Goal: Contribute content: Contribute content

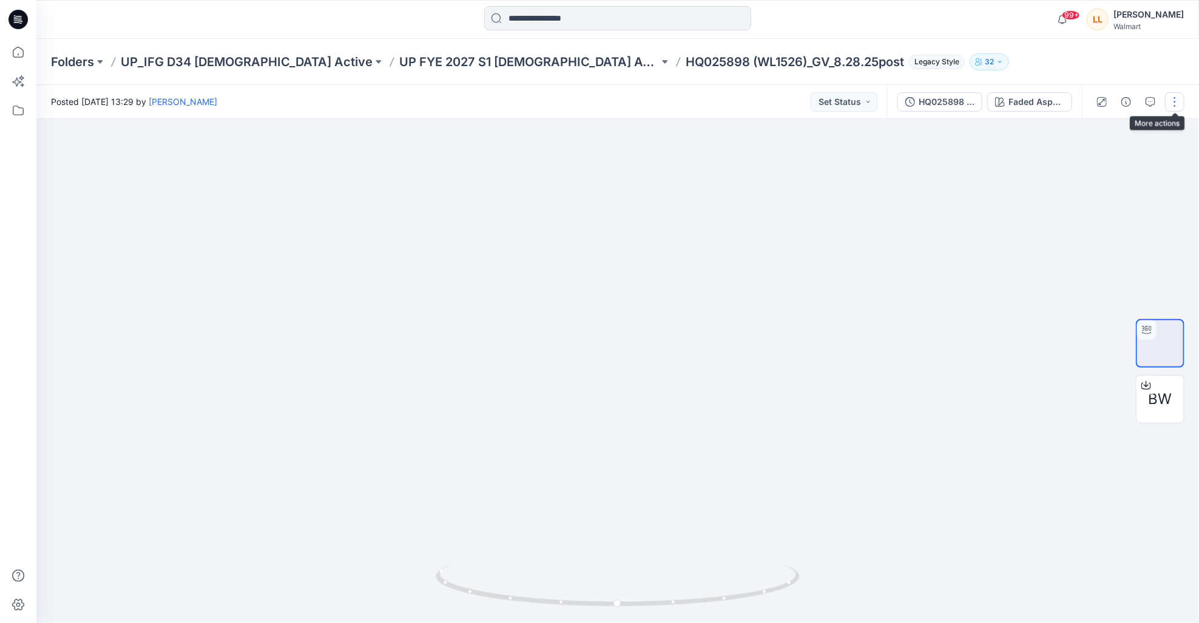
click at [1181, 101] on button "button" at bounding box center [1174, 101] width 19 height 19
click at [1102, 129] on p "Edit" at bounding box center [1097, 130] width 15 height 13
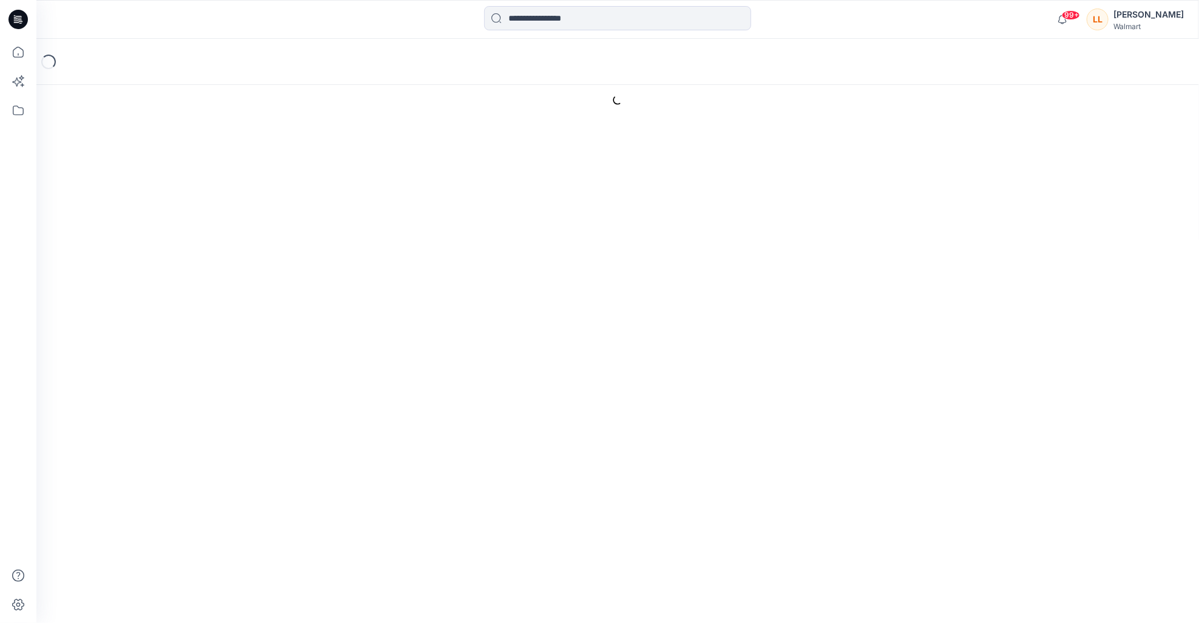
type input "**********"
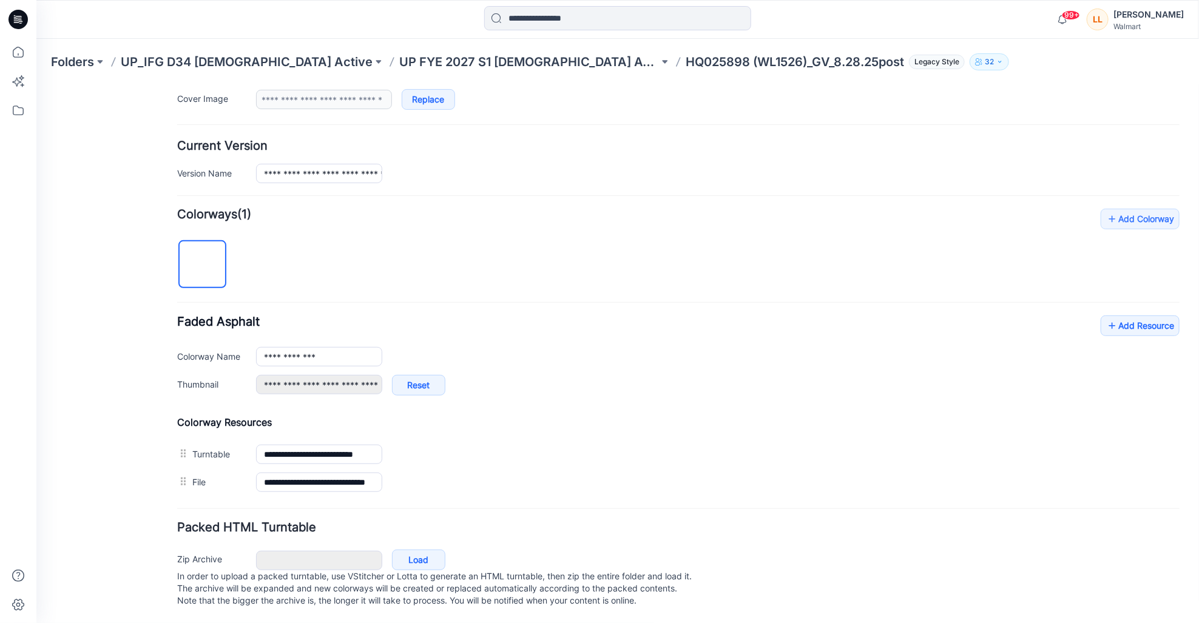
scroll to position [269, 0]
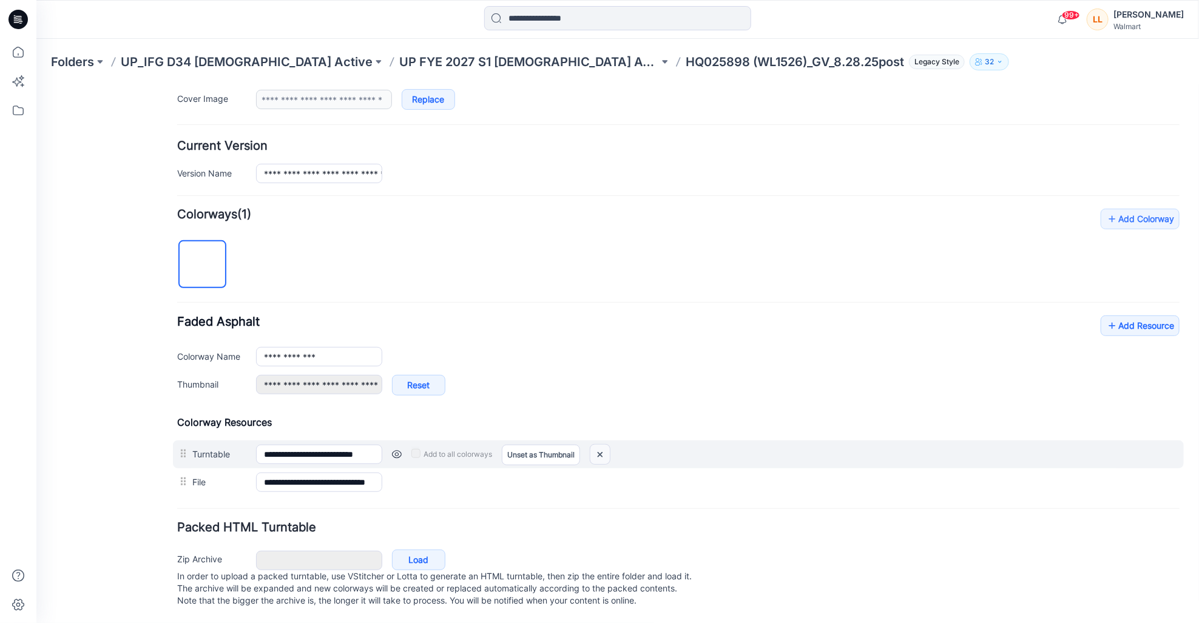
click at [600, 444] on img at bounding box center [599, 454] width 19 height 20
type input "**********"
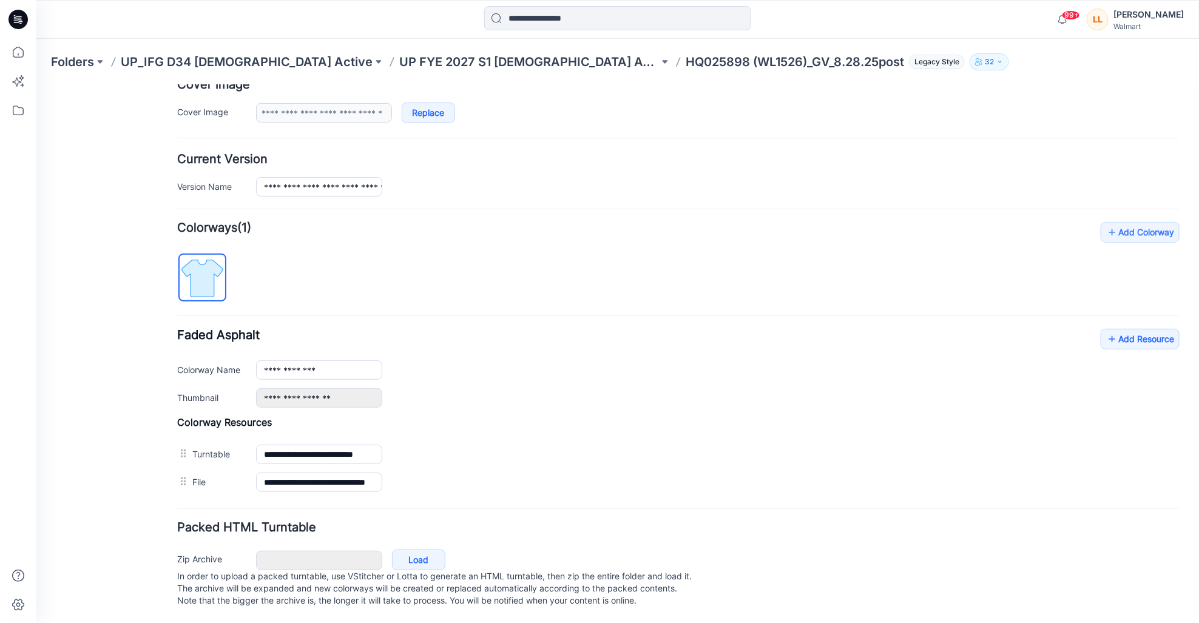
scroll to position [229, 0]
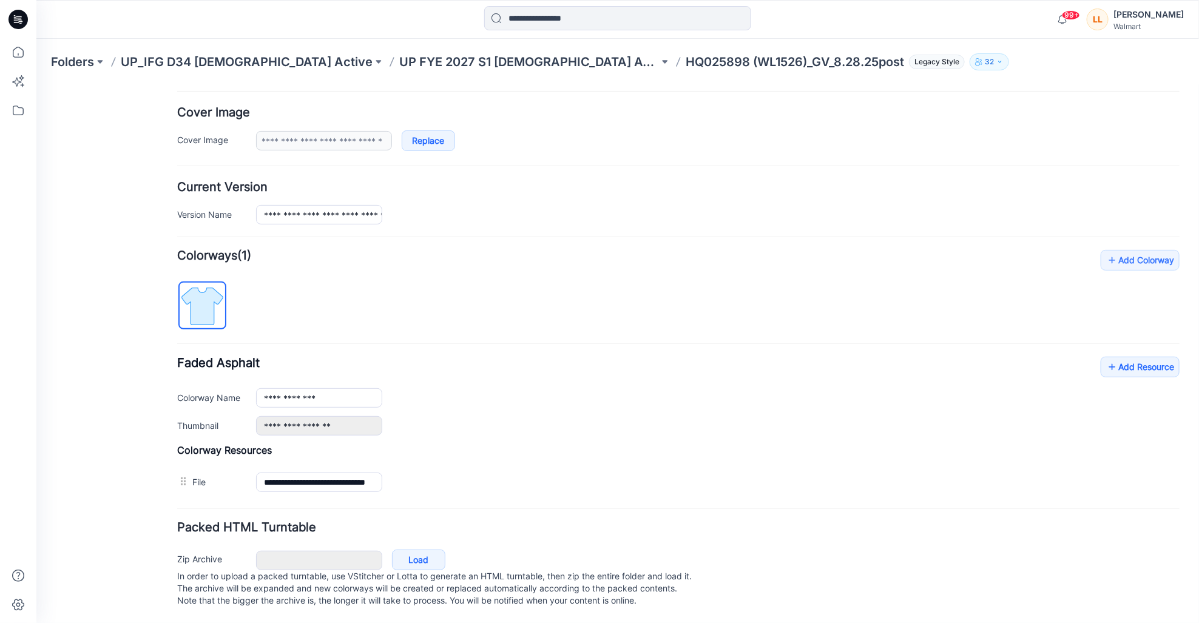
drag, startPoint x: 414, startPoint y: 539, endPoint x: 408, endPoint y: 530, distance: 11.4
click at [411, 549] on link "Load" at bounding box center [417, 559] width 53 height 21
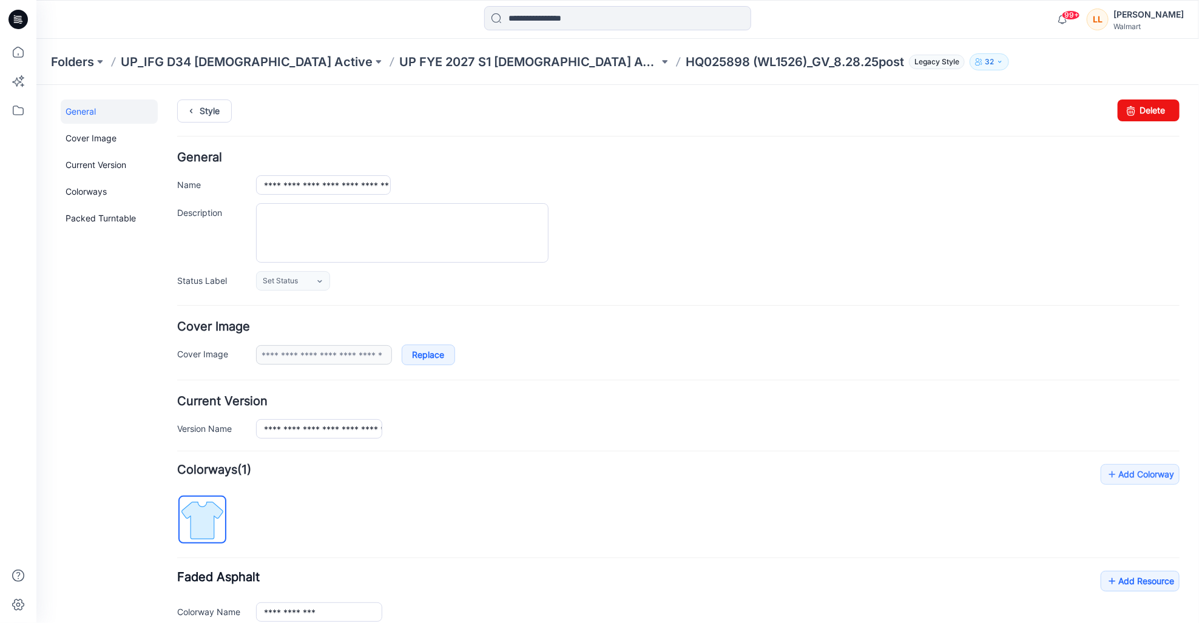
scroll to position [0, 0]
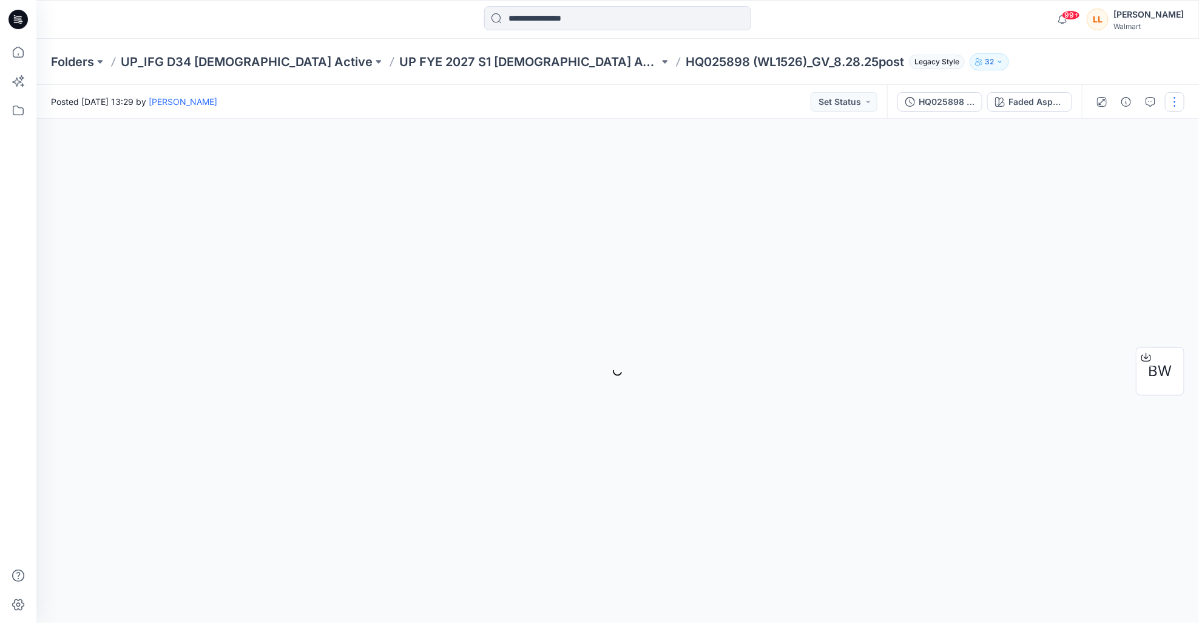
click at [1169, 104] on button "button" at bounding box center [1174, 101] width 19 height 19
click at [1109, 130] on button "Edit" at bounding box center [1124, 130] width 112 height 22
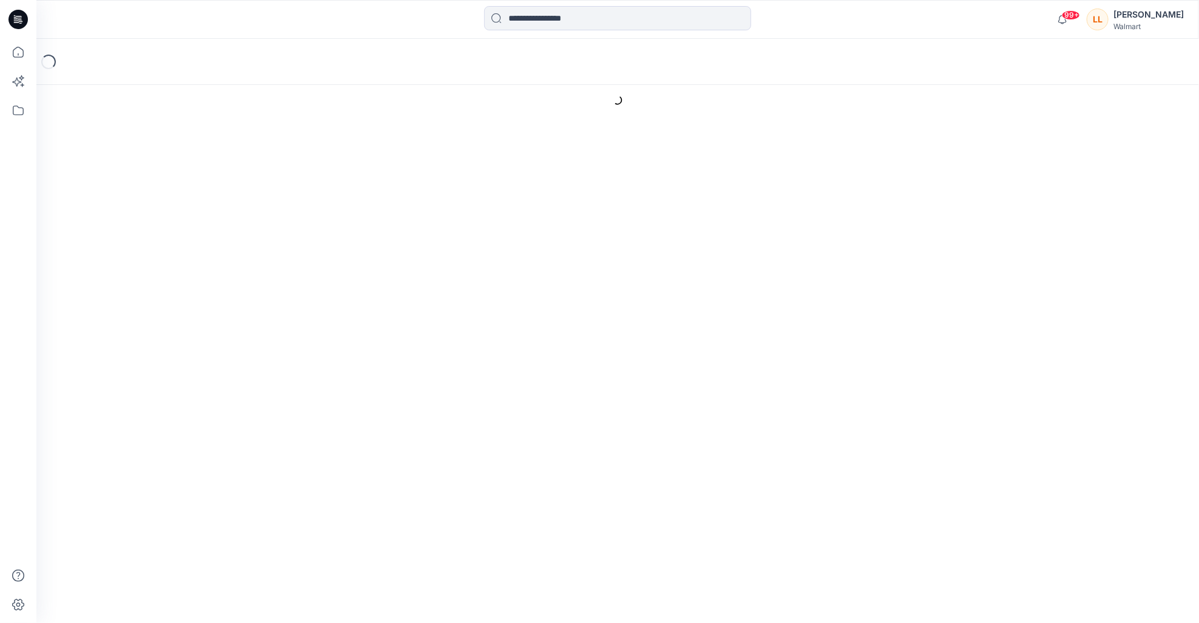
type input "**********"
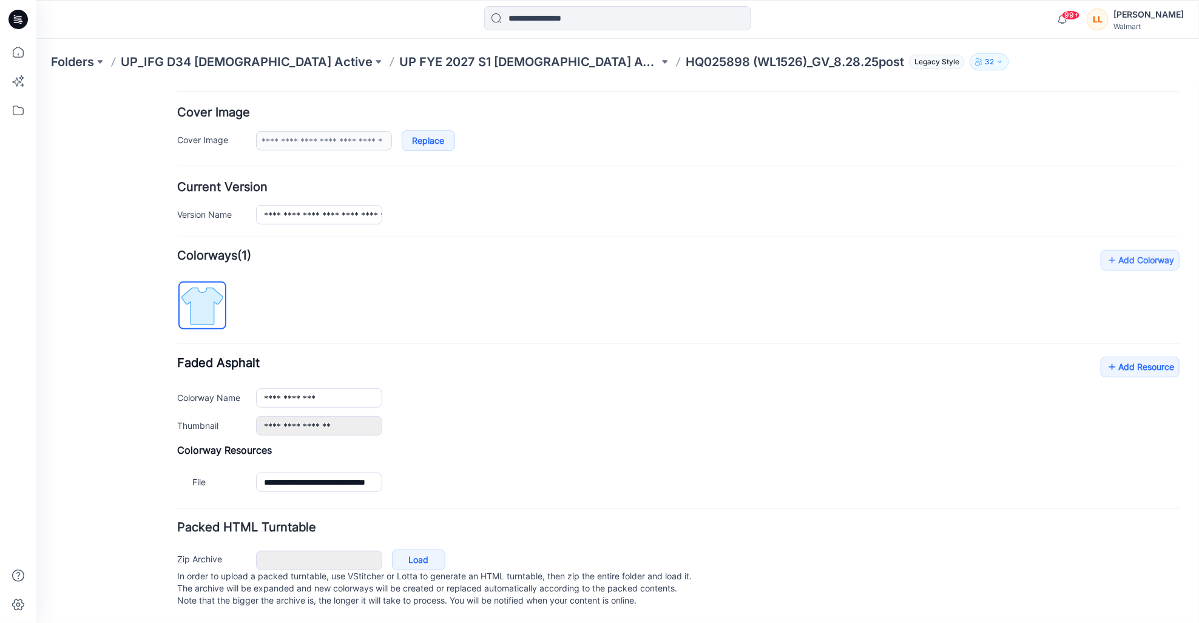
scroll to position [229, 0]
click at [403, 550] on link "Load" at bounding box center [417, 559] width 53 height 21
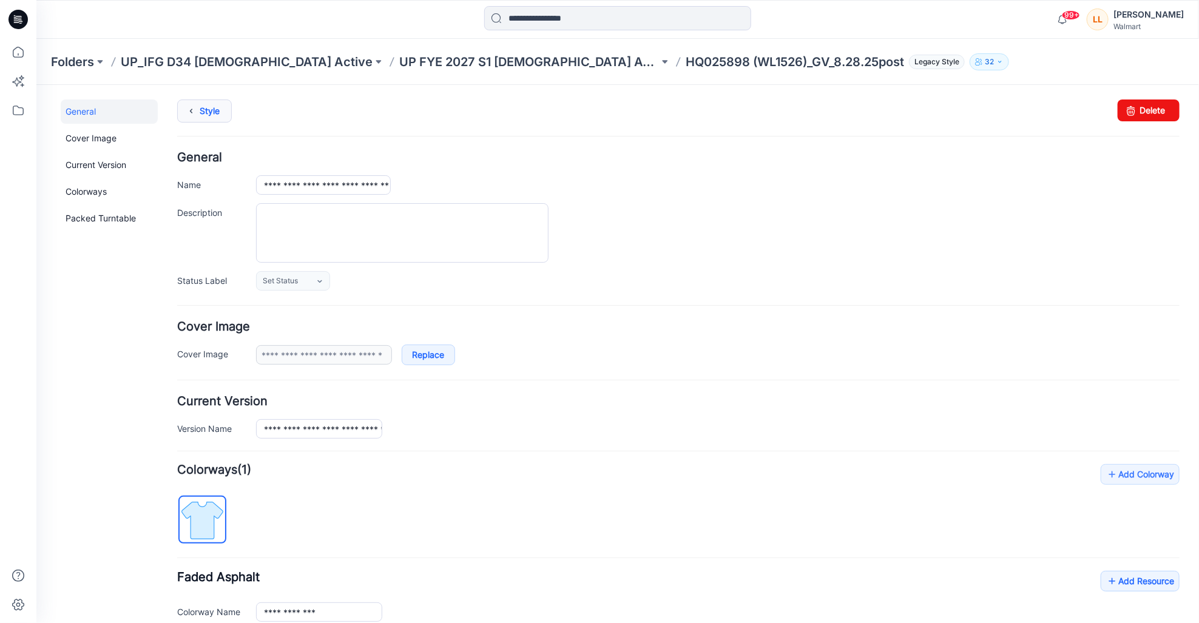
scroll to position [0, 0]
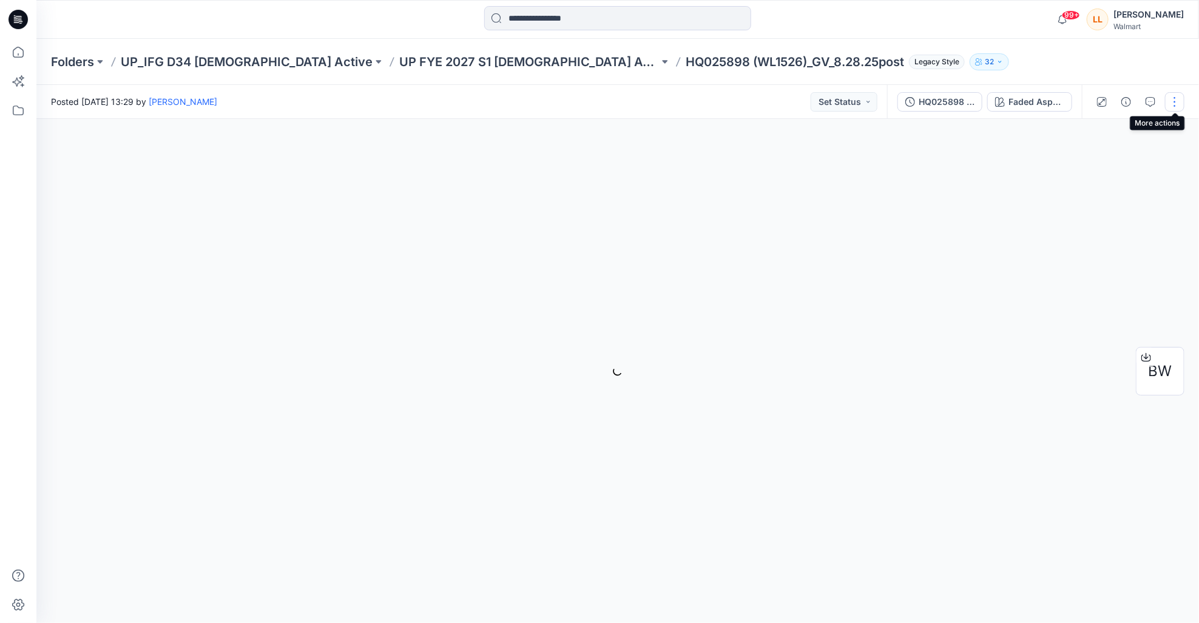
click at [1174, 104] on button "button" at bounding box center [1174, 101] width 19 height 19
click at [1108, 126] on button "Edit" at bounding box center [1124, 130] width 112 height 22
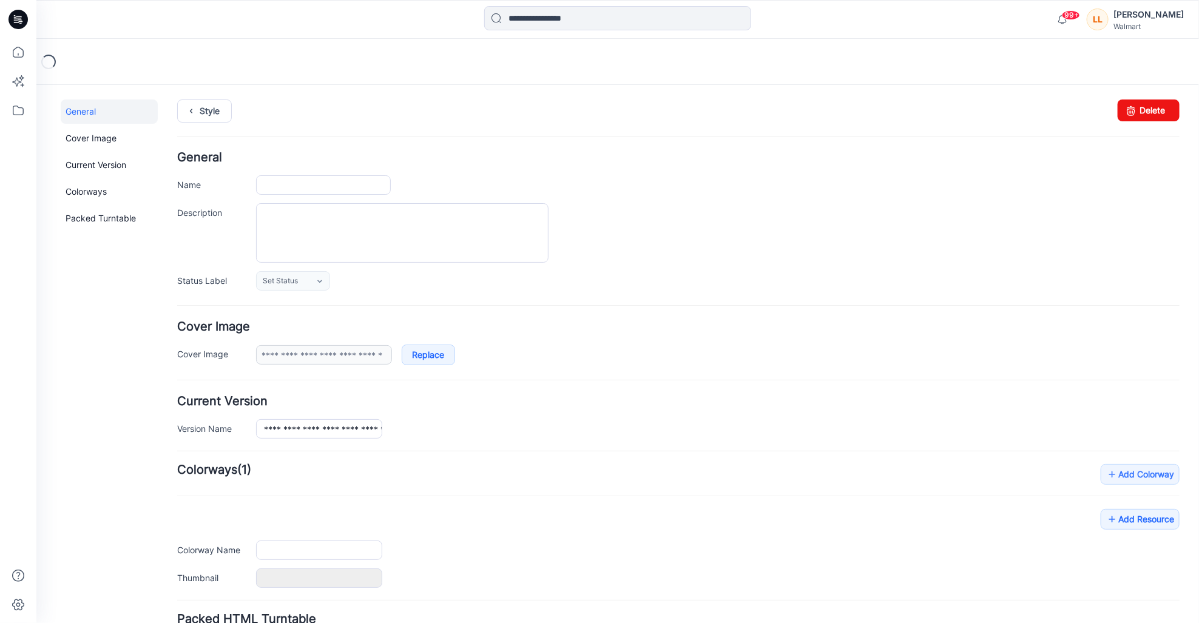
type input "**********"
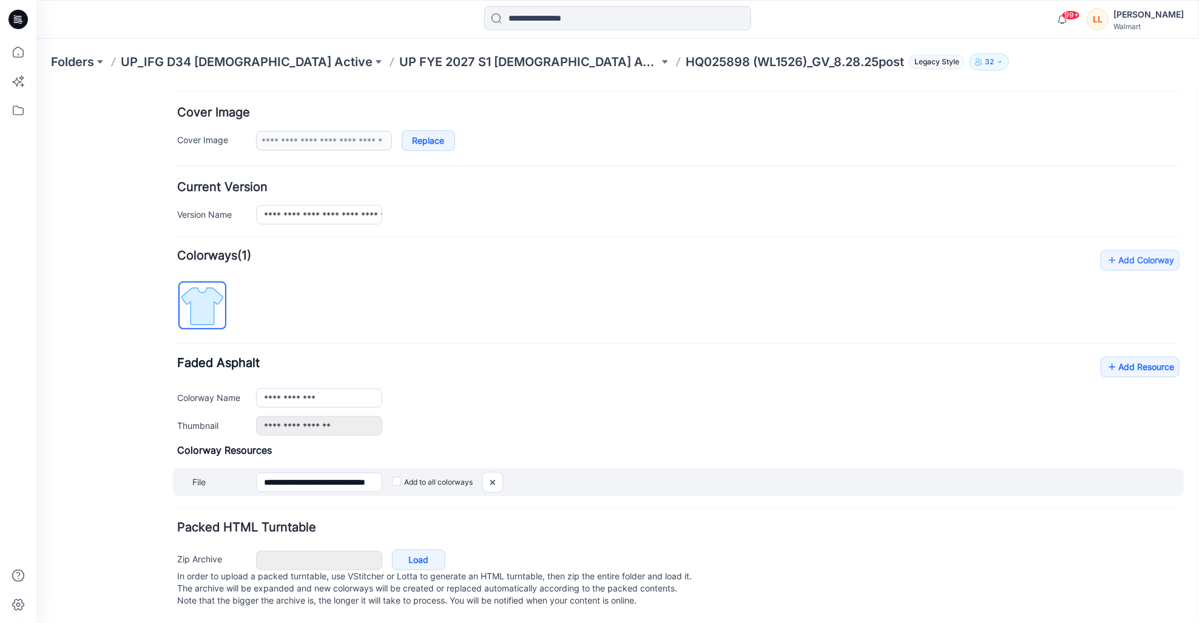
scroll to position [229, 0]
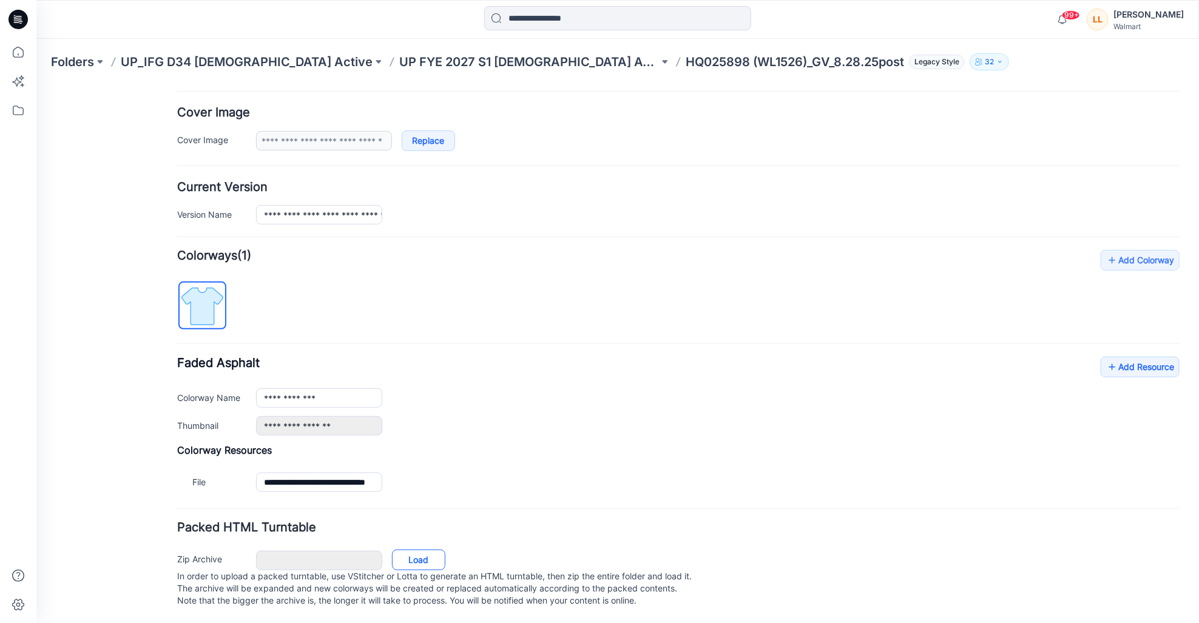
click at [408, 549] on link "Load" at bounding box center [417, 559] width 53 height 21
click at [436, 61] on p "UP FYE 2027 S1 [DEMOGRAPHIC_DATA] ACTIVE IFG" at bounding box center [529, 61] width 260 height 17
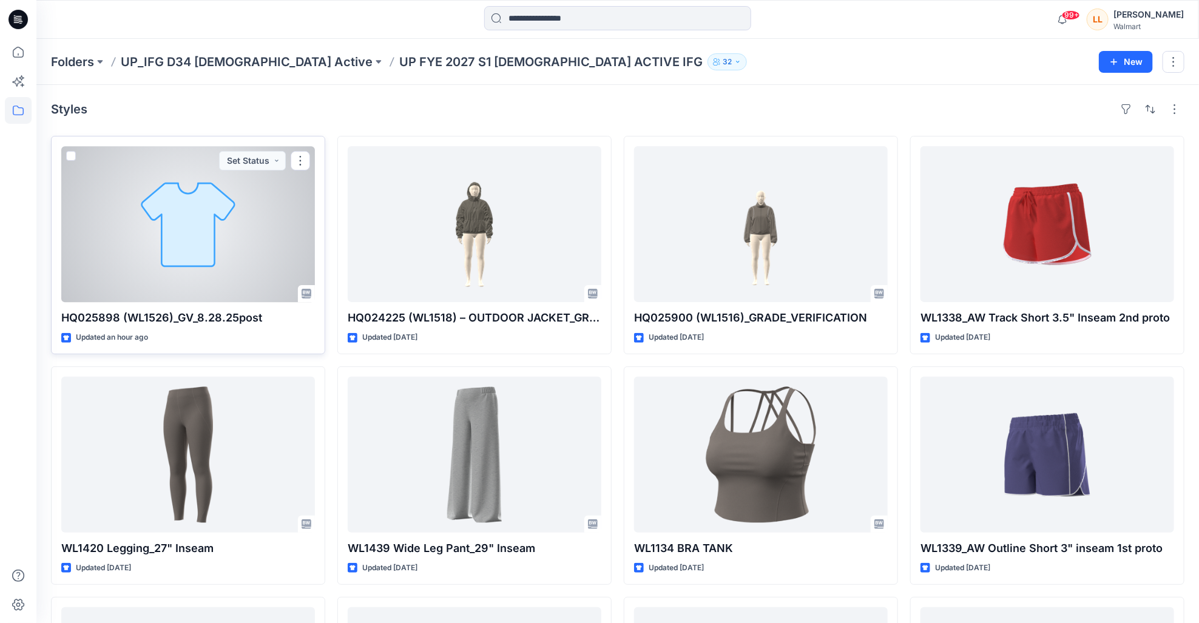
click at [187, 256] on div at bounding box center [188, 224] width 254 height 156
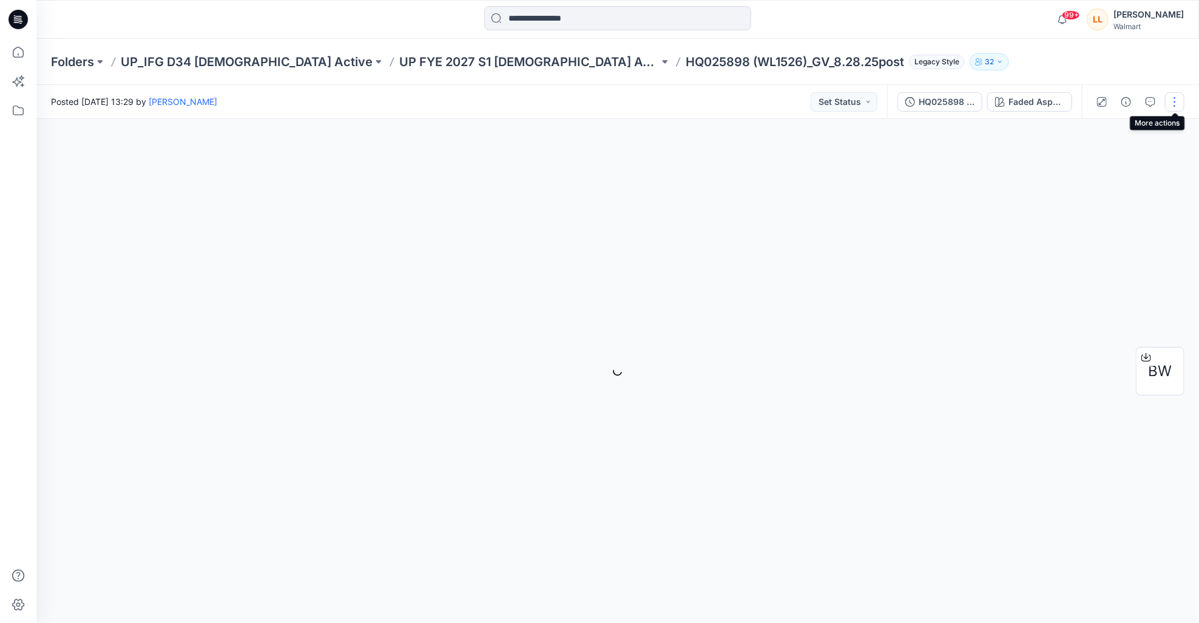
click at [1174, 98] on button "button" at bounding box center [1174, 101] width 19 height 19
click at [1108, 121] on button "Edit" at bounding box center [1124, 130] width 112 height 22
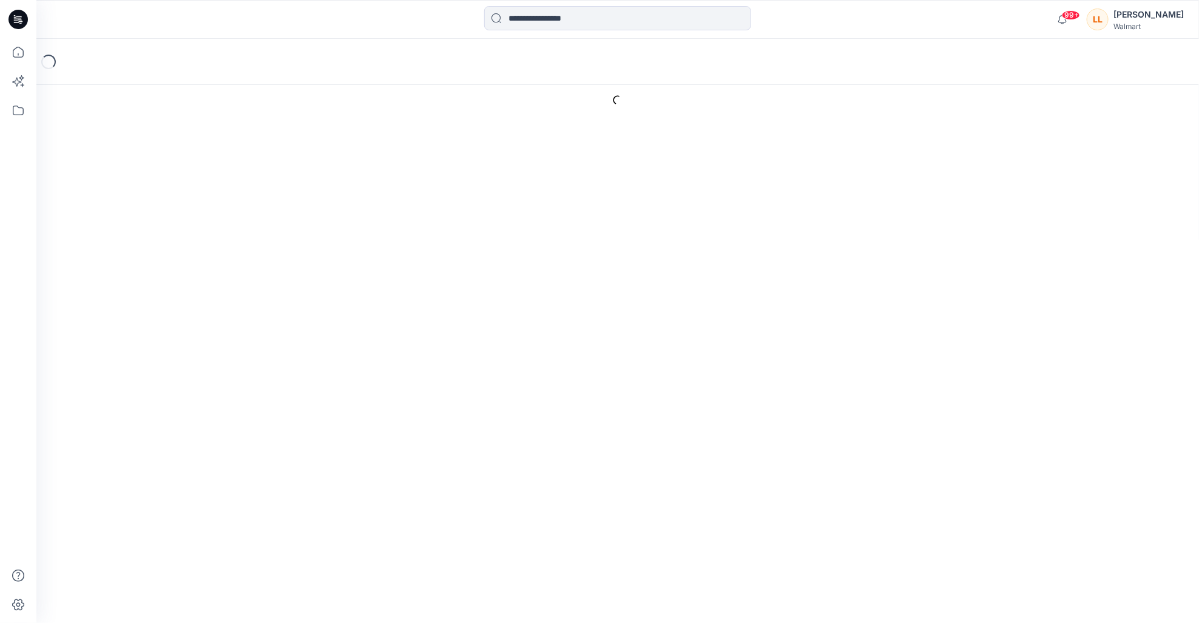
type input "**********"
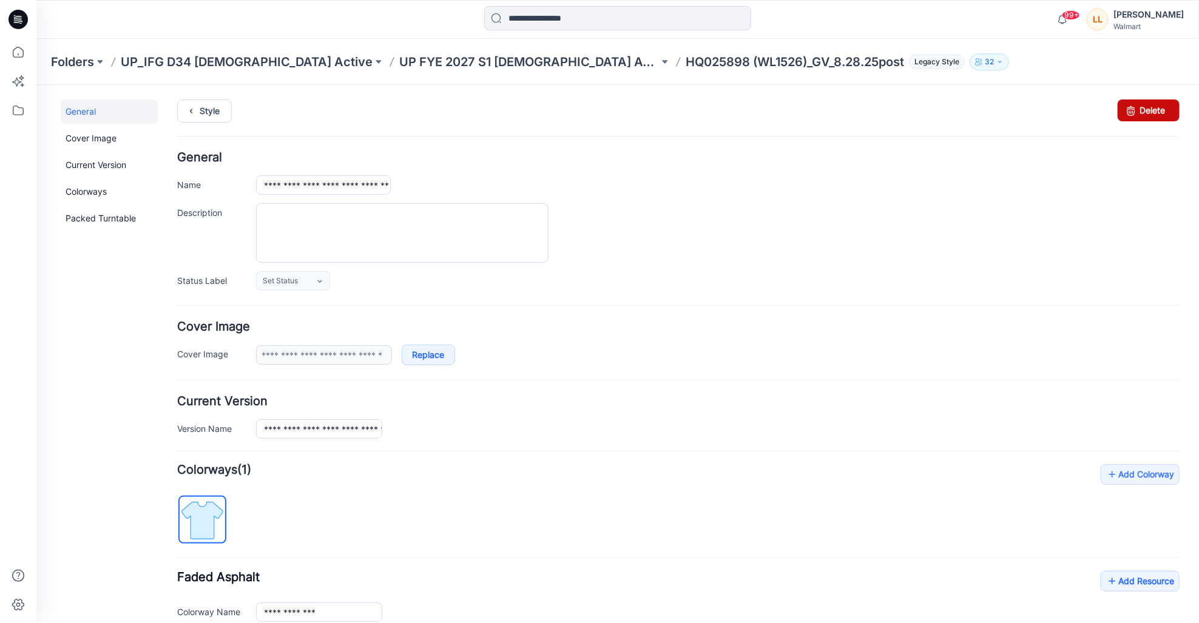
click at [1147, 114] on link "Delete" at bounding box center [1148, 110] width 62 height 22
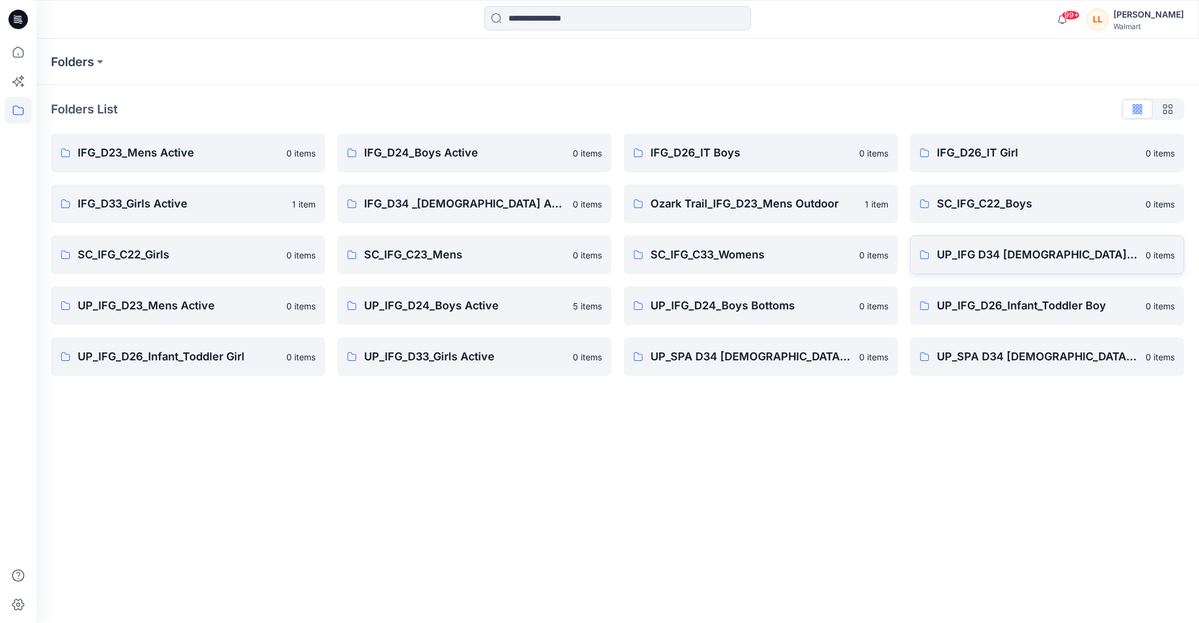
click at [976, 257] on p "UP_IFG D34 [DEMOGRAPHIC_DATA] Active" at bounding box center [1037, 254] width 201 height 17
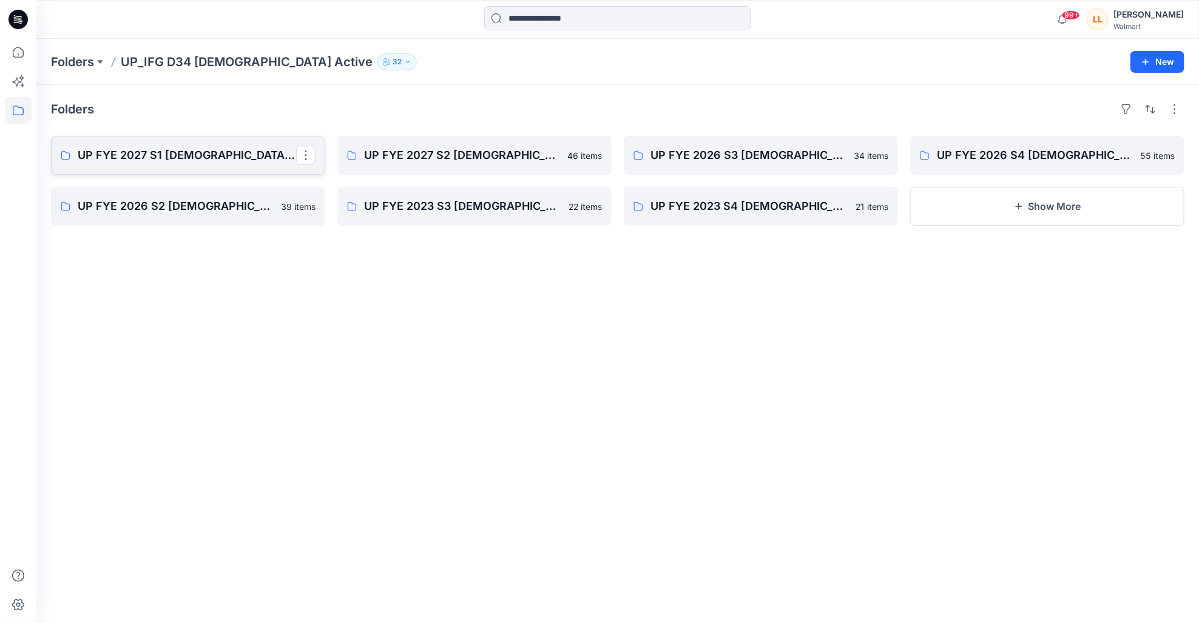
click at [207, 162] on p "UP FYE 2027 S1 [DEMOGRAPHIC_DATA] ACTIVE IFG" at bounding box center [187, 155] width 218 height 17
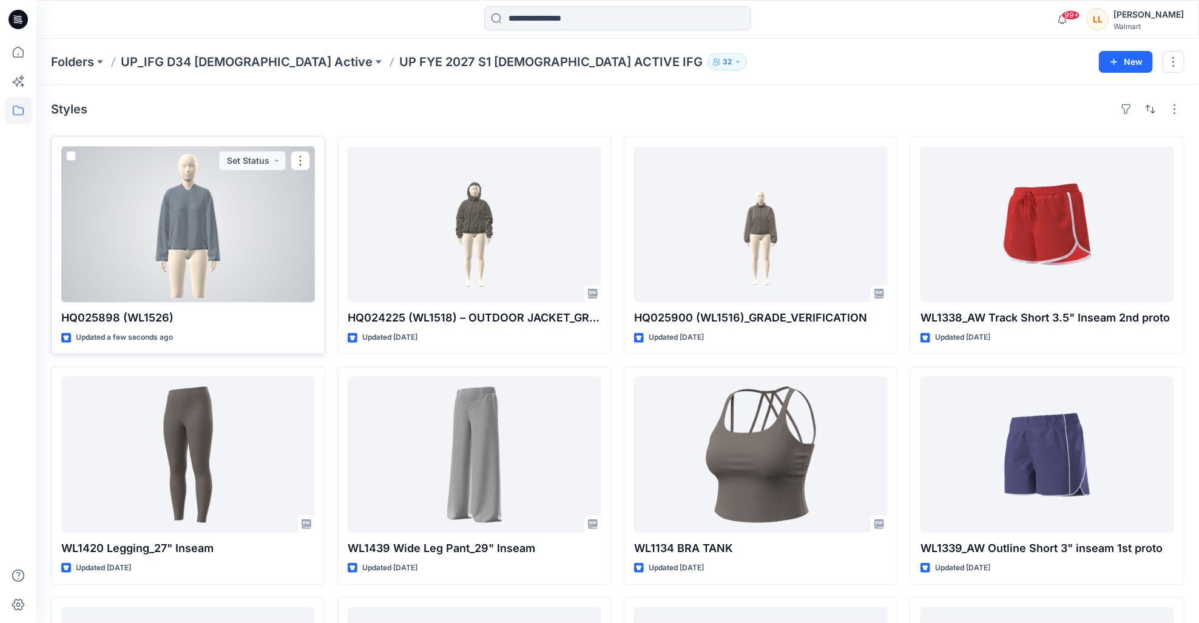
click at [203, 241] on div at bounding box center [188, 224] width 254 height 156
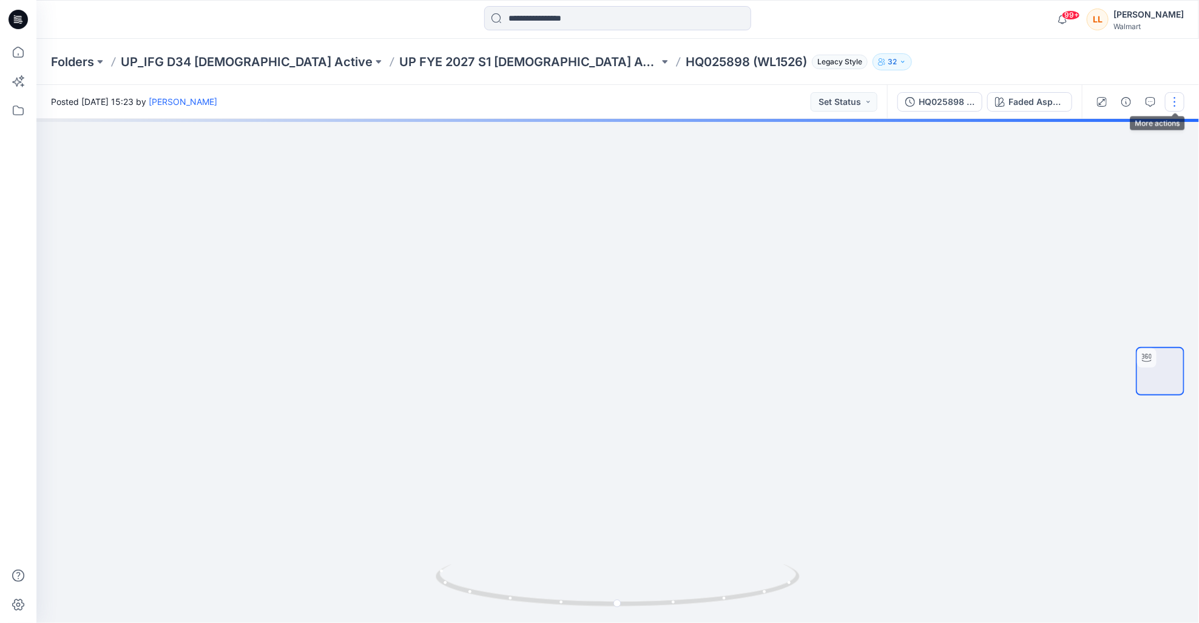
click at [1172, 100] on button "button" at bounding box center [1174, 101] width 19 height 19
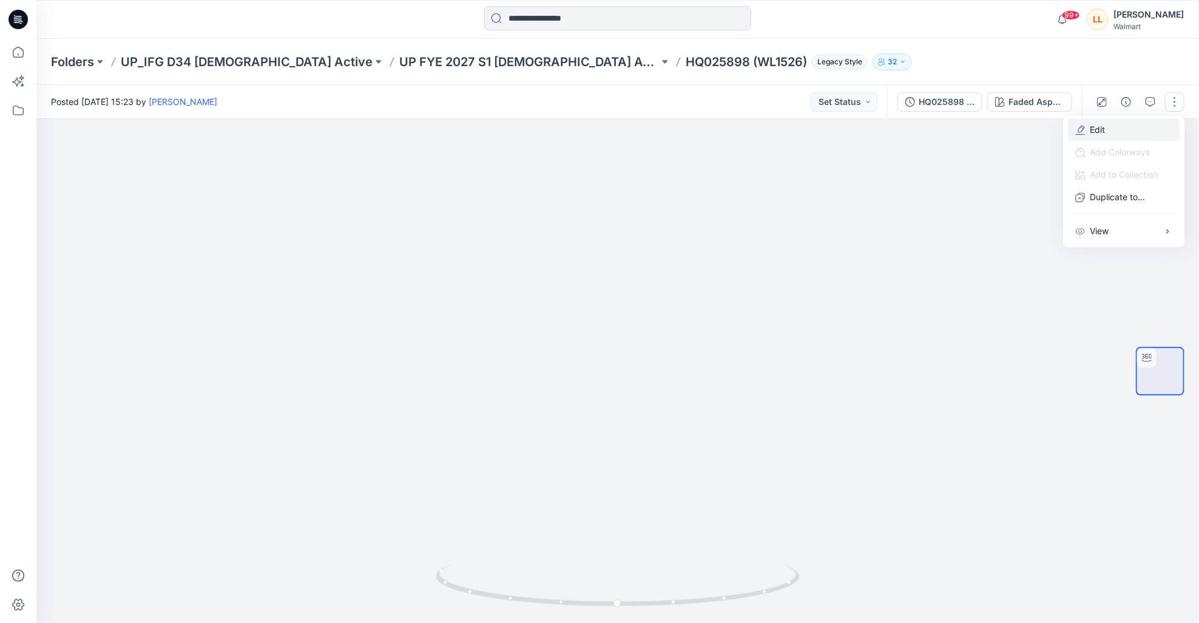
click at [1097, 133] on p "Edit" at bounding box center [1097, 130] width 15 height 13
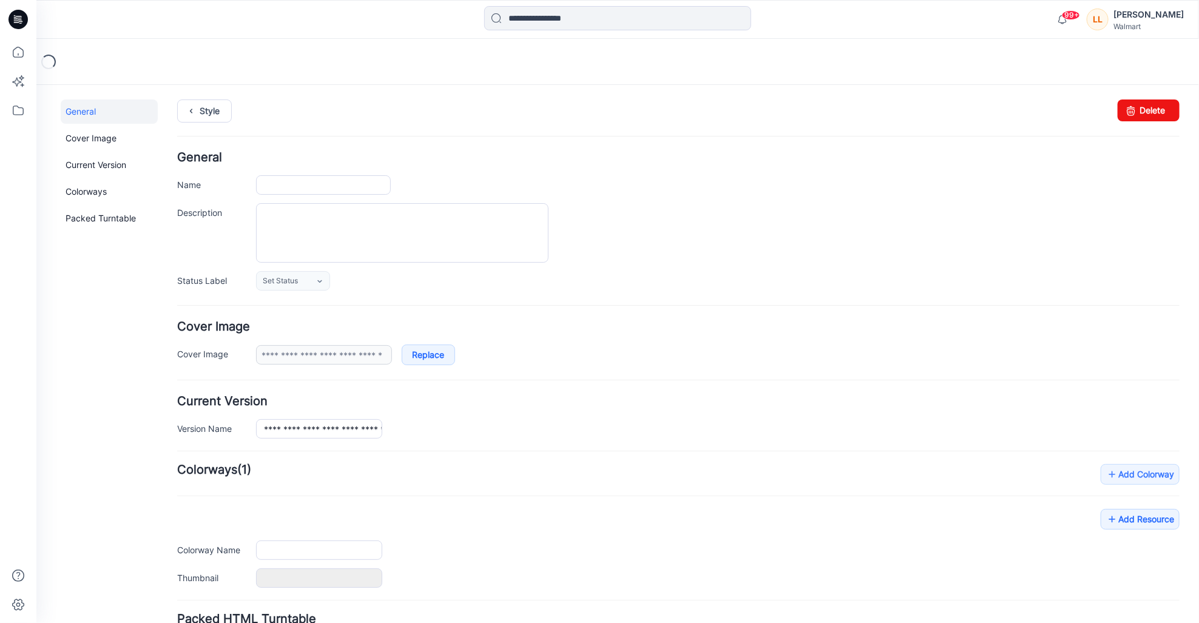
type input "**********"
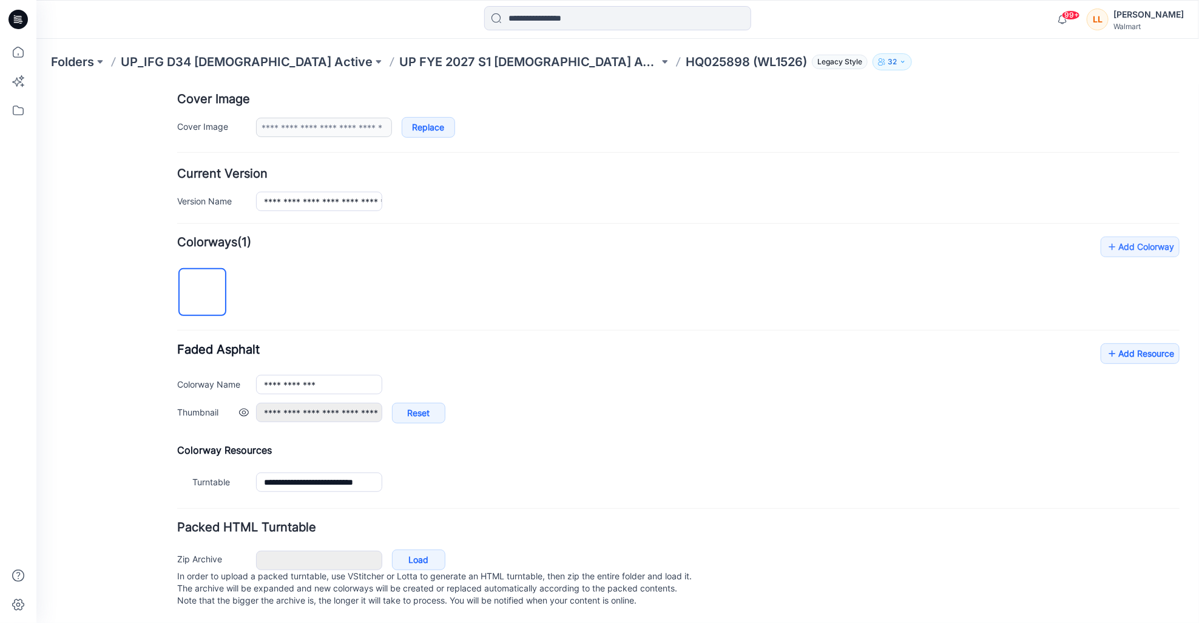
scroll to position [241, 0]
click at [1128, 343] on link "Add Resource" at bounding box center [1139, 353] width 79 height 21
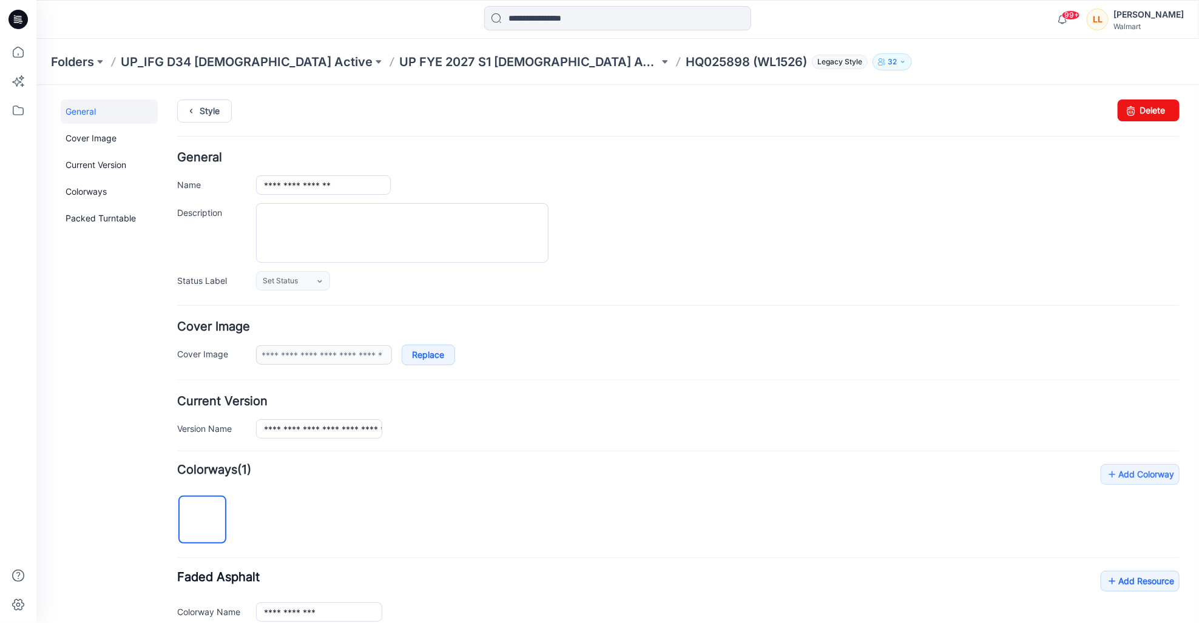
scroll to position [0, 0]
click at [204, 110] on link "Style" at bounding box center [204, 110] width 55 height 23
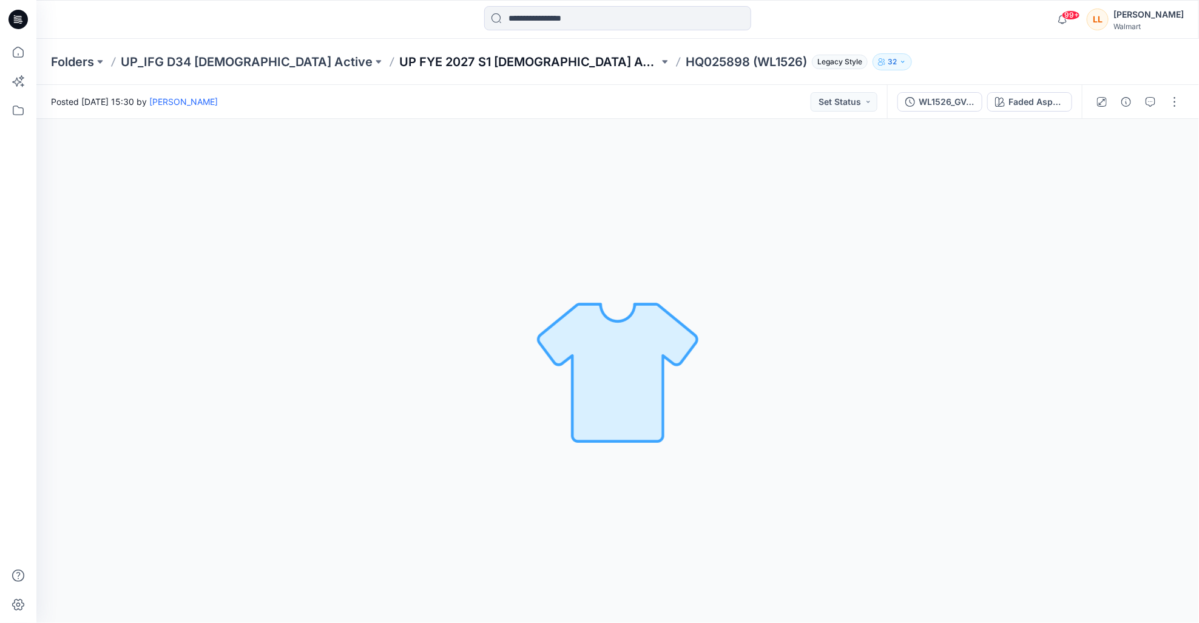
click at [454, 62] on p "UP FYE 2027 S1 [DEMOGRAPHIC_DATA] ACTIVE IFG" at bounding box center [529, 61] width 260 height 17
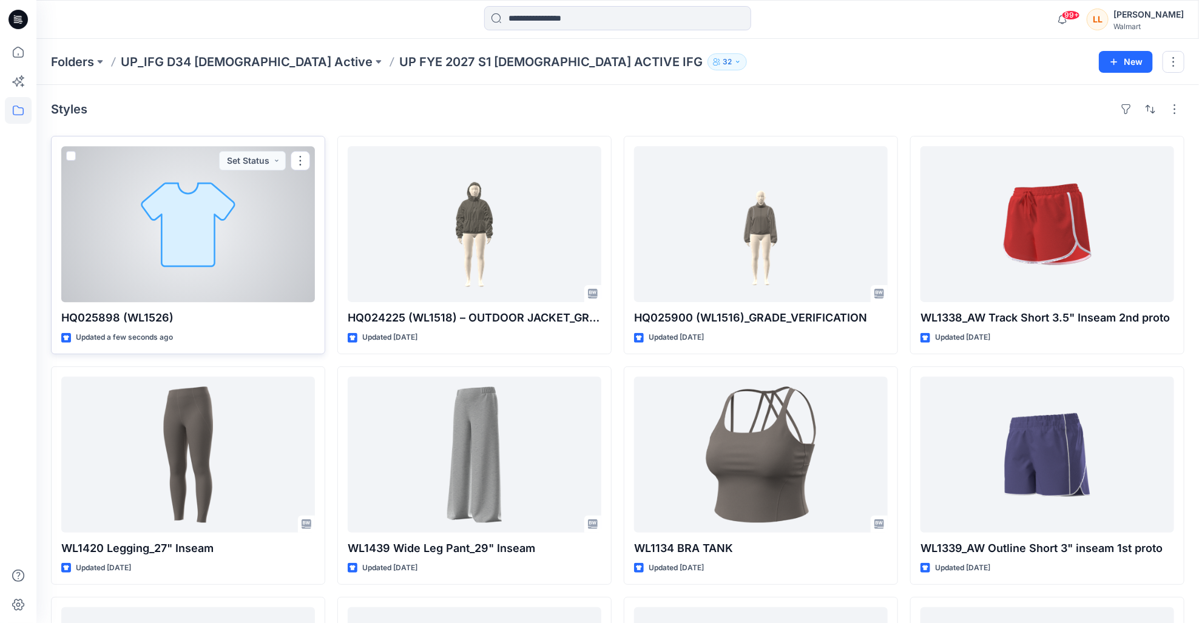
click at [203, 216] on div at bounding box center [188, 224] width 254 height 156
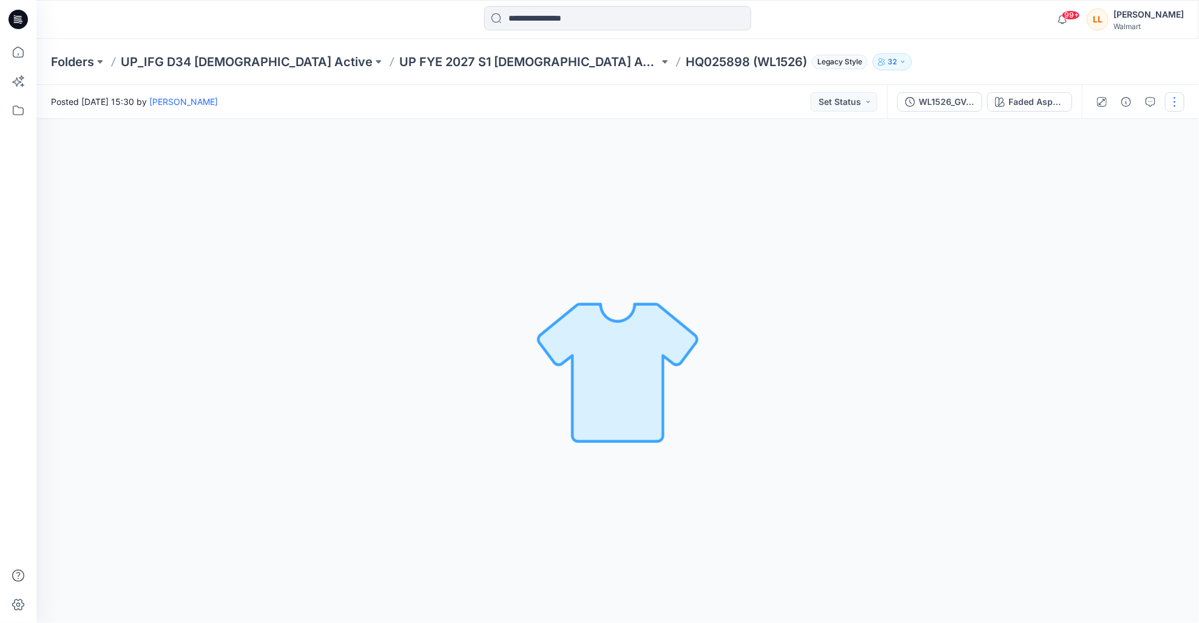
click at [1172, 106] on button "button" at bounding box center [1174, 101] width 19 height 19
click at [1109, 136] on button "Edit" at bounding box center [1124, 130] width 112 height 22
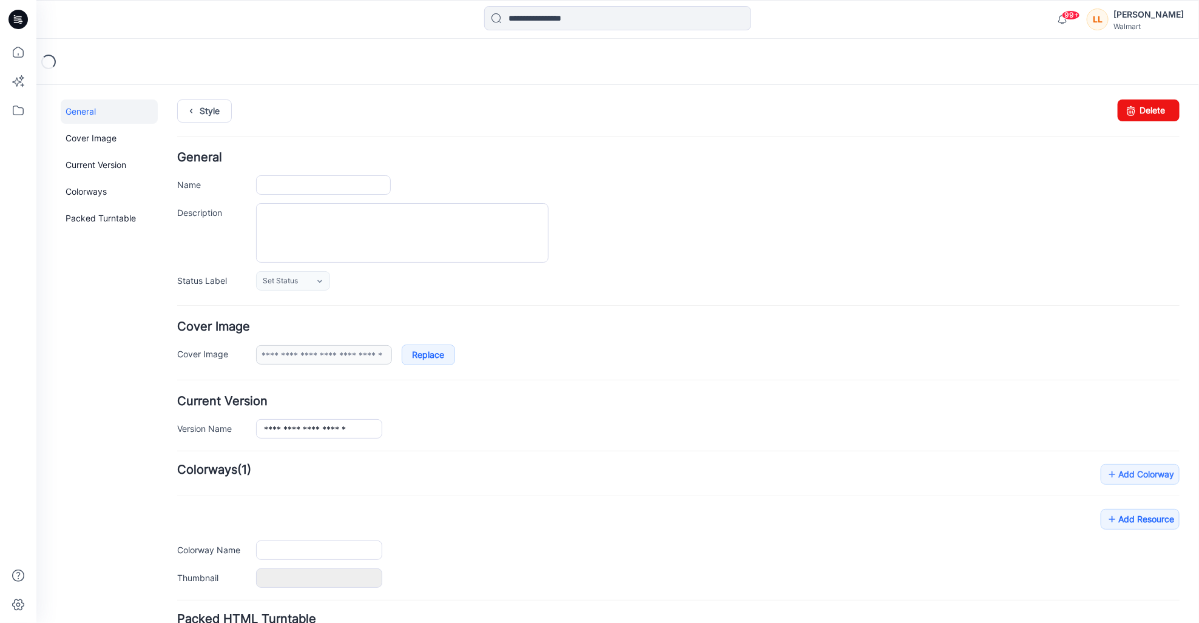
type input "**********"
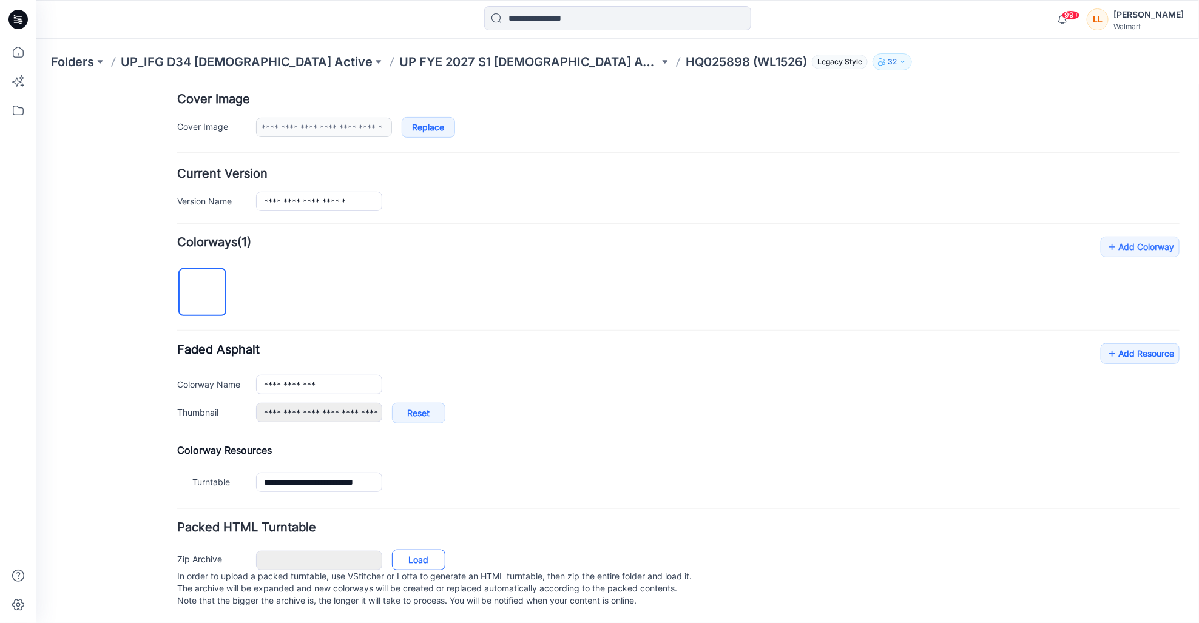
click at [422, 549] on link "Load" at bounding box center [417, 559] width 53 height 21
click at [1126, 343] on link "Add Resource" at bounding box center [1139, 353] width 79 height 21
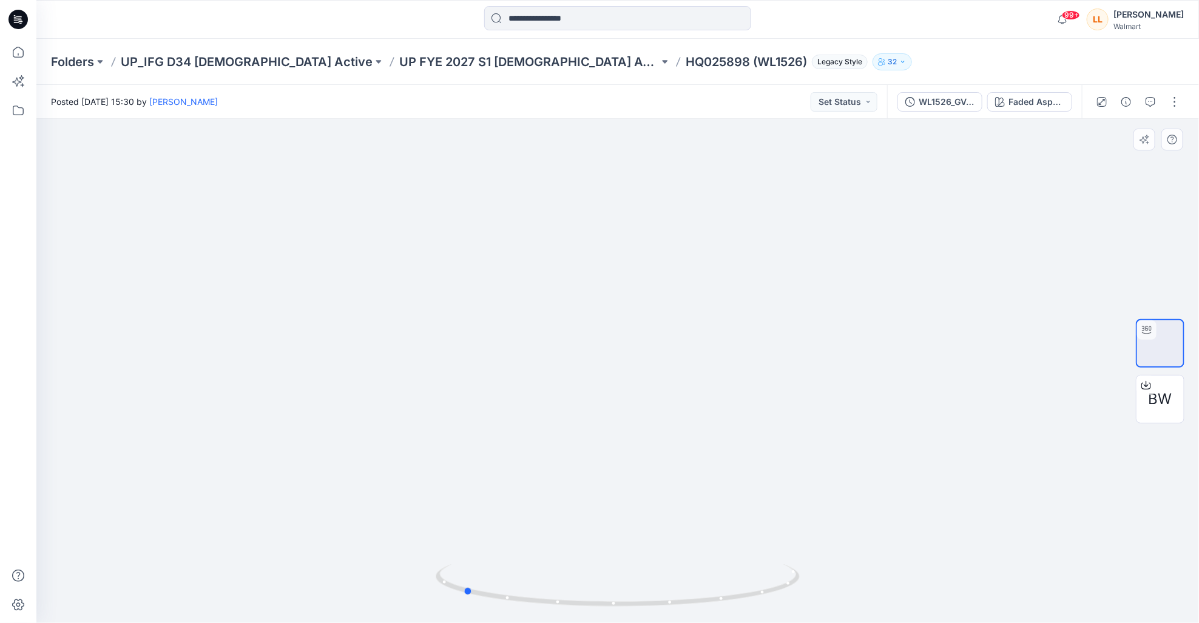
drag, startPoint x: 785, startPoint y: 374, endPoint x: 654, endPoint y: 371, distance: 130.4
click at [654, 371] on div at bounding box center [617, 371] width 1162 height 504
